Goal: Task Accomplishment & Management: Use online tool/utility

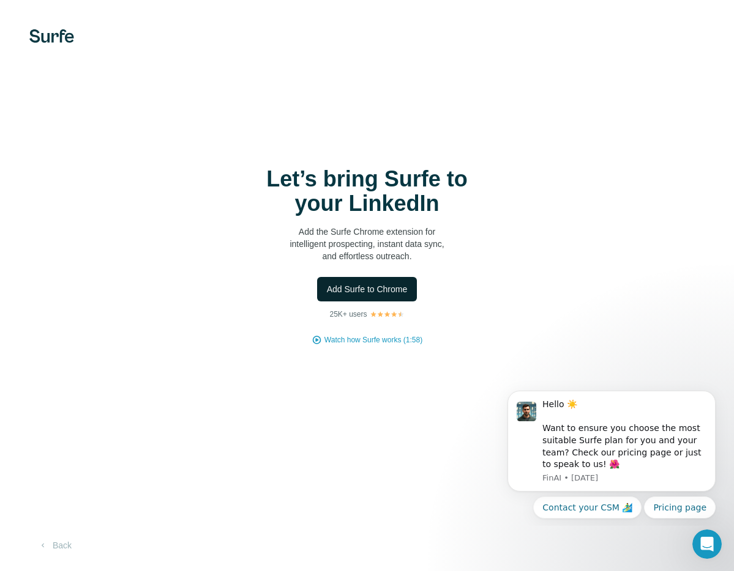
drag, startPoint x: 359, startPoint y: 239, endPoint x: 373, endPoint y: 289, distance: 52.7
click at [376, 288] on span "Add Surfe to Chrome" at bounding box center [367, 289] width 81 height 12
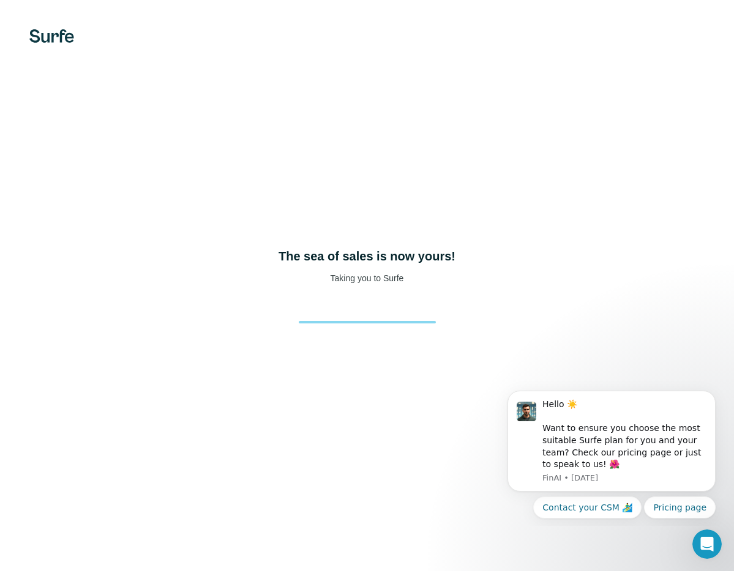
drag, startPoint x: 583, startPoint y: 26, endPoint x: 575, endPoint y: 13, distance: 15.6
click at [583, 26] on div "The sea of sales is now yours! Taking you to Surfe" at bounding box center [367, 285] width 734 height 571
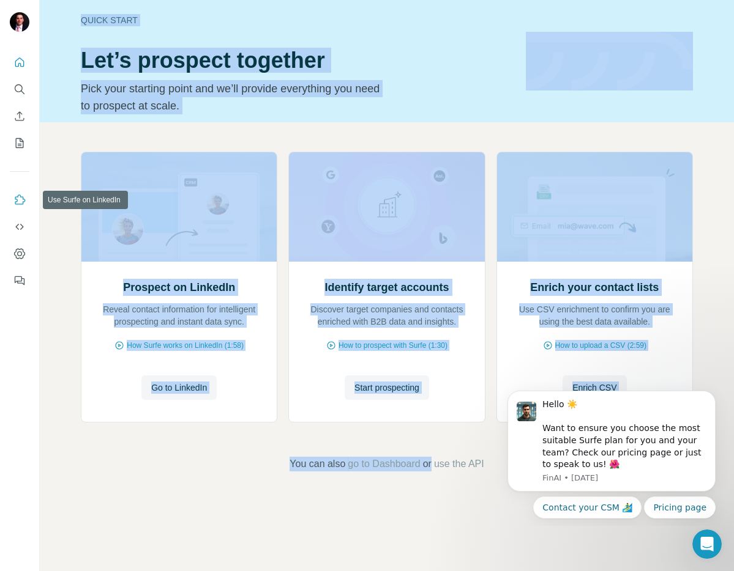
click at [23, 206] on button "Use Surfe on LinkedIn" at bounding box center [20, 200] width 20 height 22
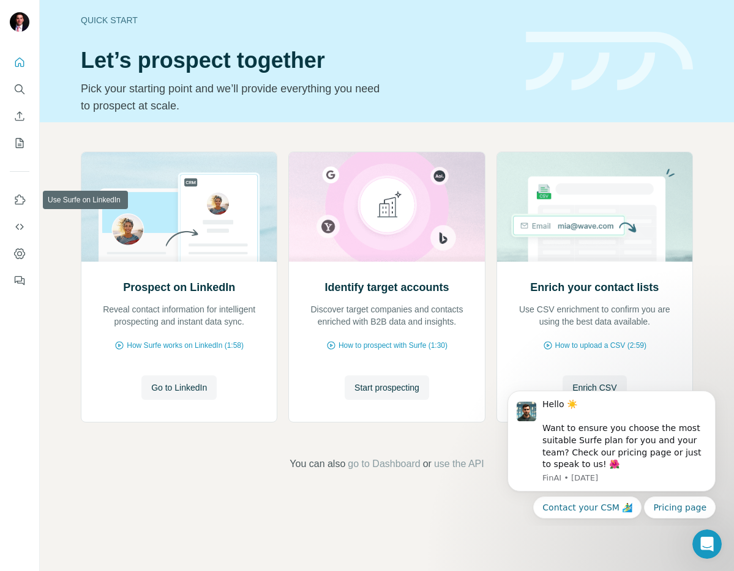
click at [411, 69] on div "Quick start Let’s prospect together Pick your starting point and we’ll provide …" at bounding box center [296, 61] width 430 height 106
